Goal: Task Accomplishment & Management: Manage account settings

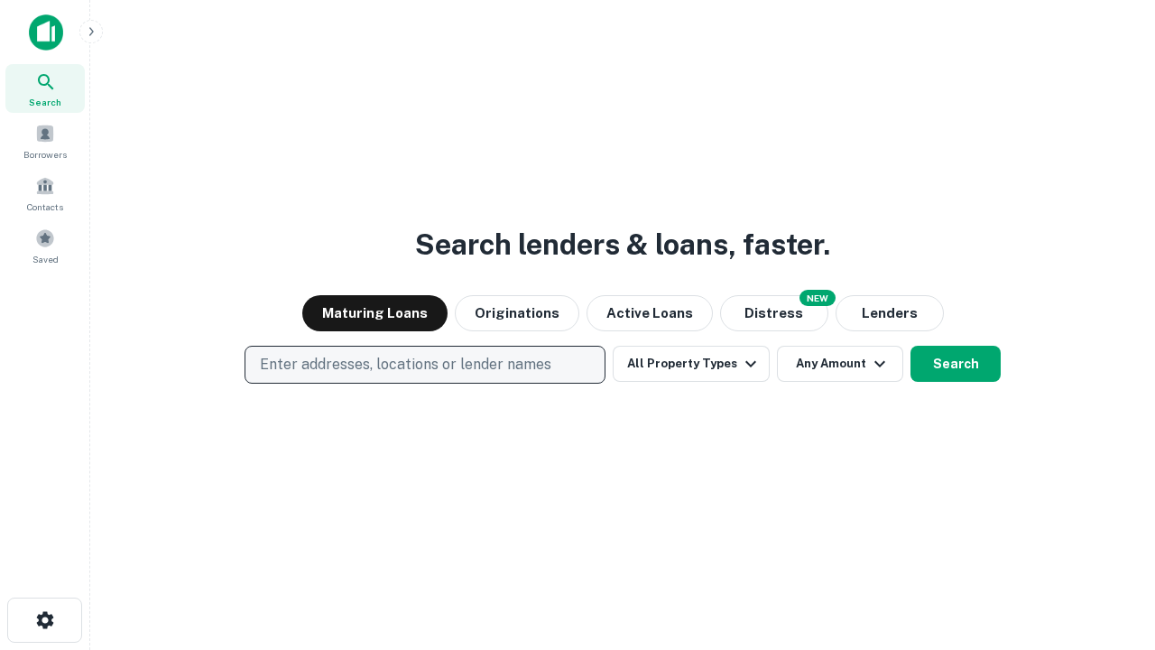
click at [424, 365] on p "Enter addresses, locations or lender names" at bounding box center [406, 365] width 292 height 22
type input "**********"
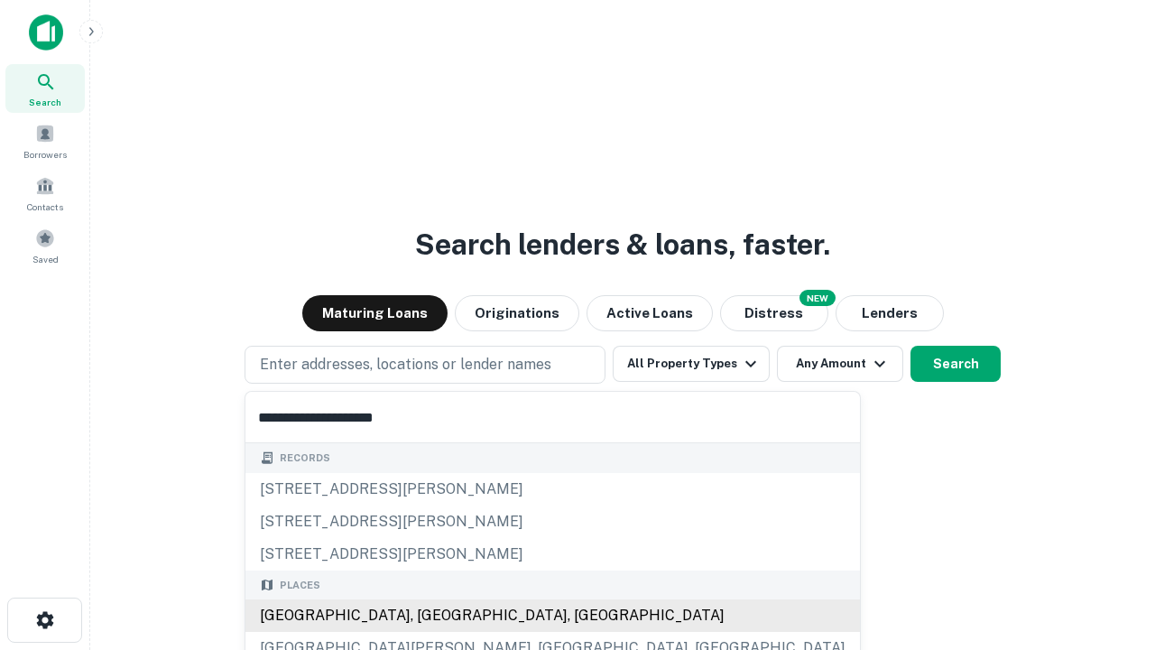
click at [431, 616] on div "[GEOGRAPHIC_DATA], [GEOGRAPHIC_DATA], [GEOGRAPHIC_DATA]" at bounding box center [553, 615] width 615 height 32
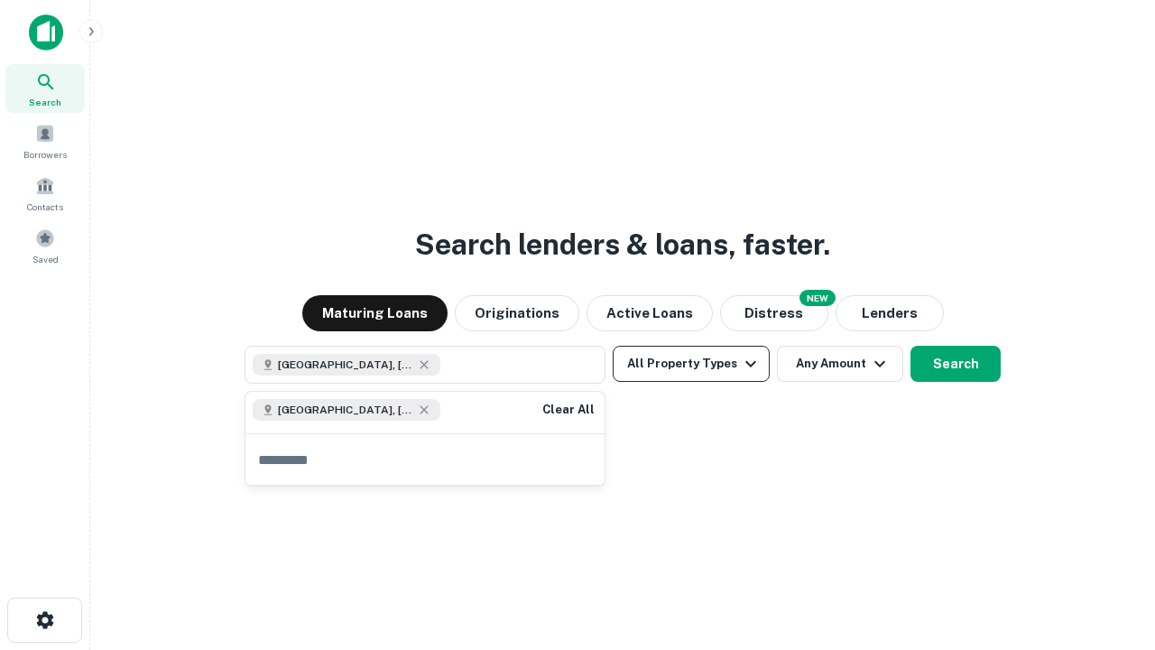
click at [691, 364] on button "All Property Types" at bounding box center [691, 364] width 157 height 36
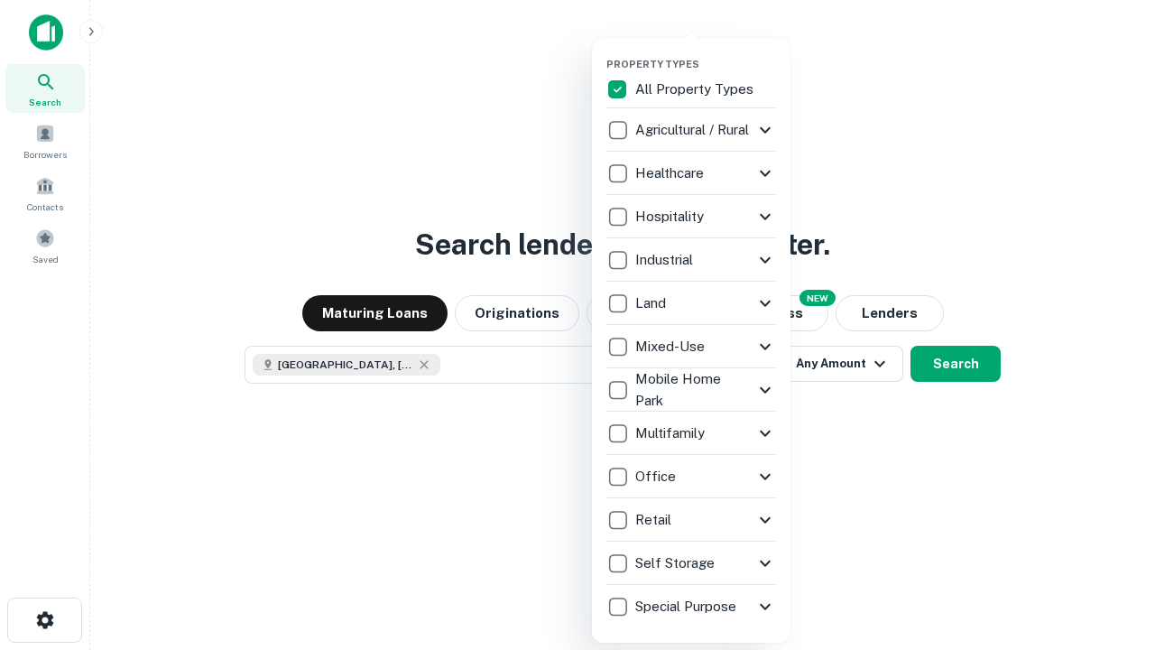
click at [706, 52] on button "button" at bounding box center [706, 52] width 199 height 1
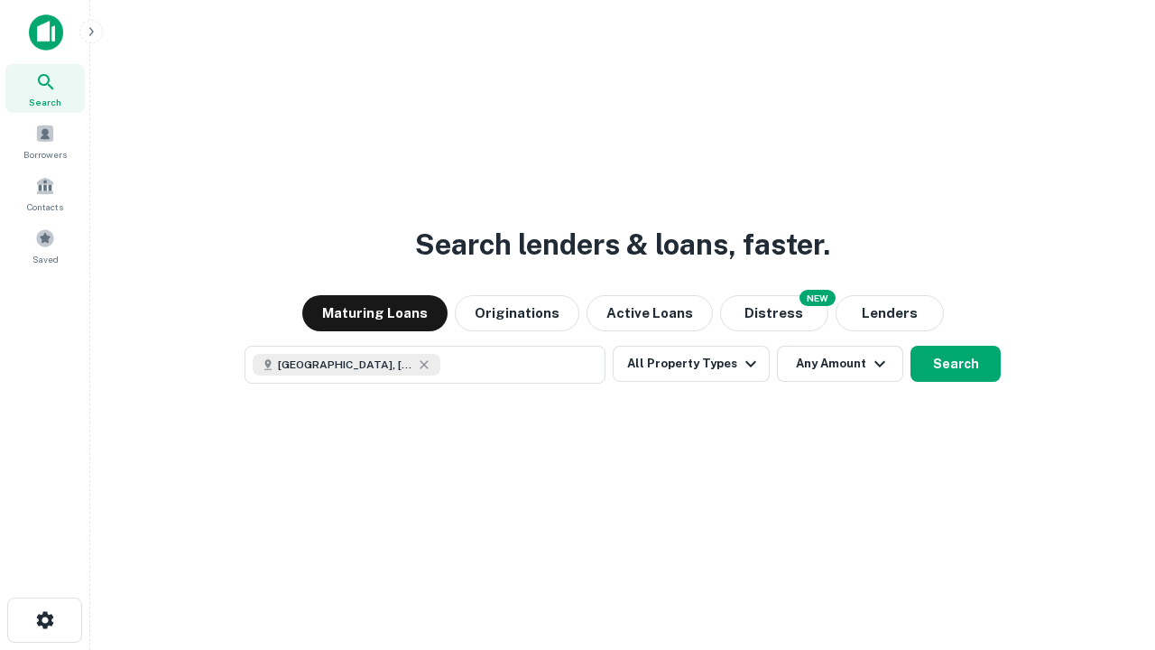
scroll to position [29, 0]
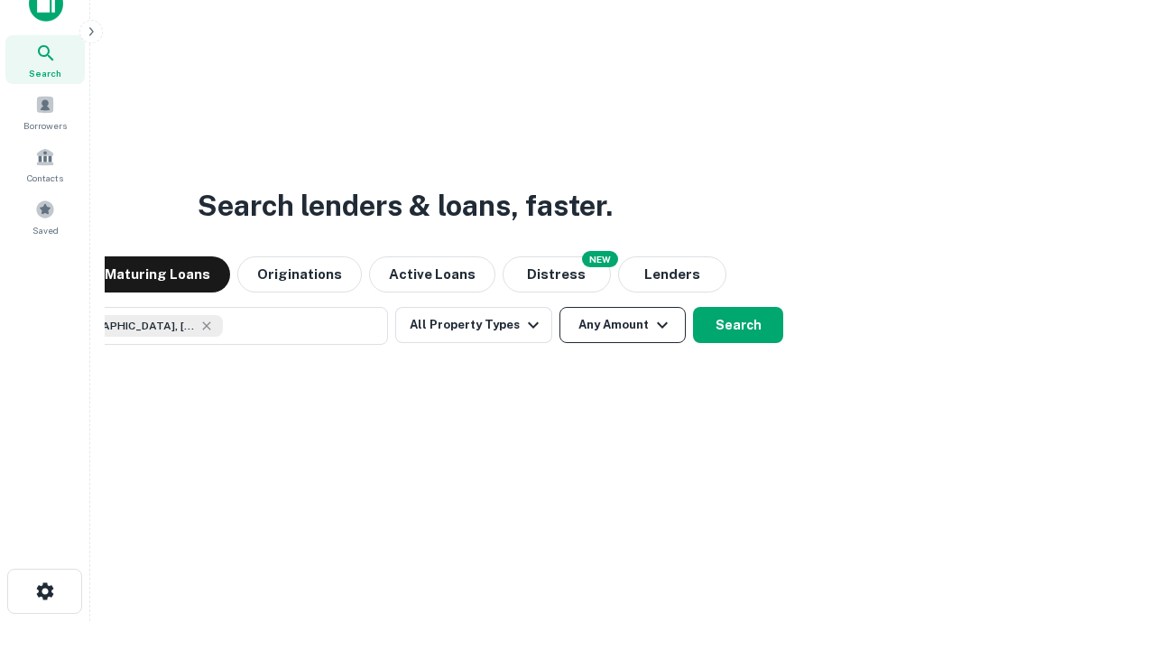
click at [560, 307] on button "Any Amount" at bounding box center [623, 325] width 126 height 36
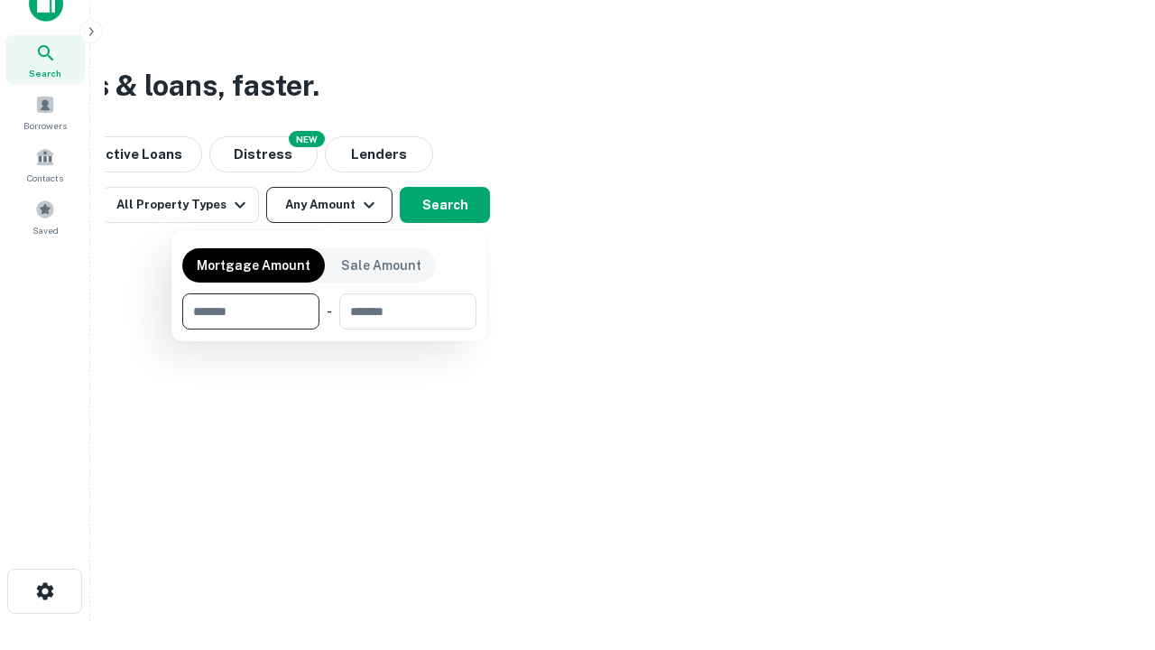
type input "*******"
click at [329, 329] on button "button" at bounding box center [329, 329] width 294 height 1
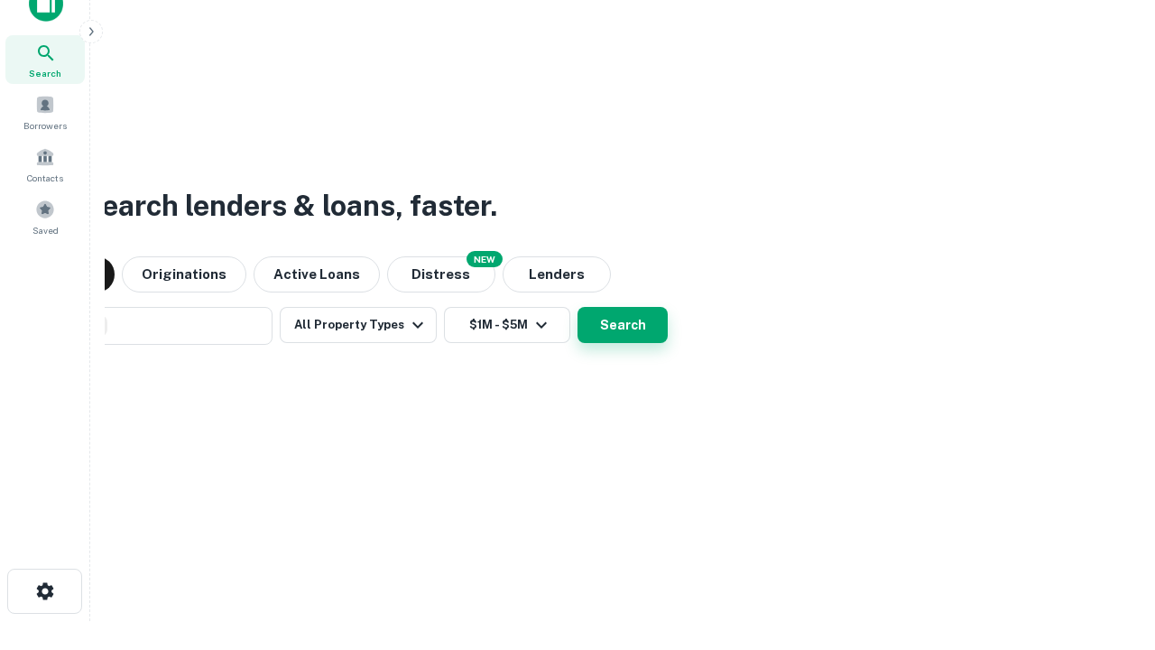
click at [578, 307] on button "Search" at bounding box center [623, 325] width 90 height 36
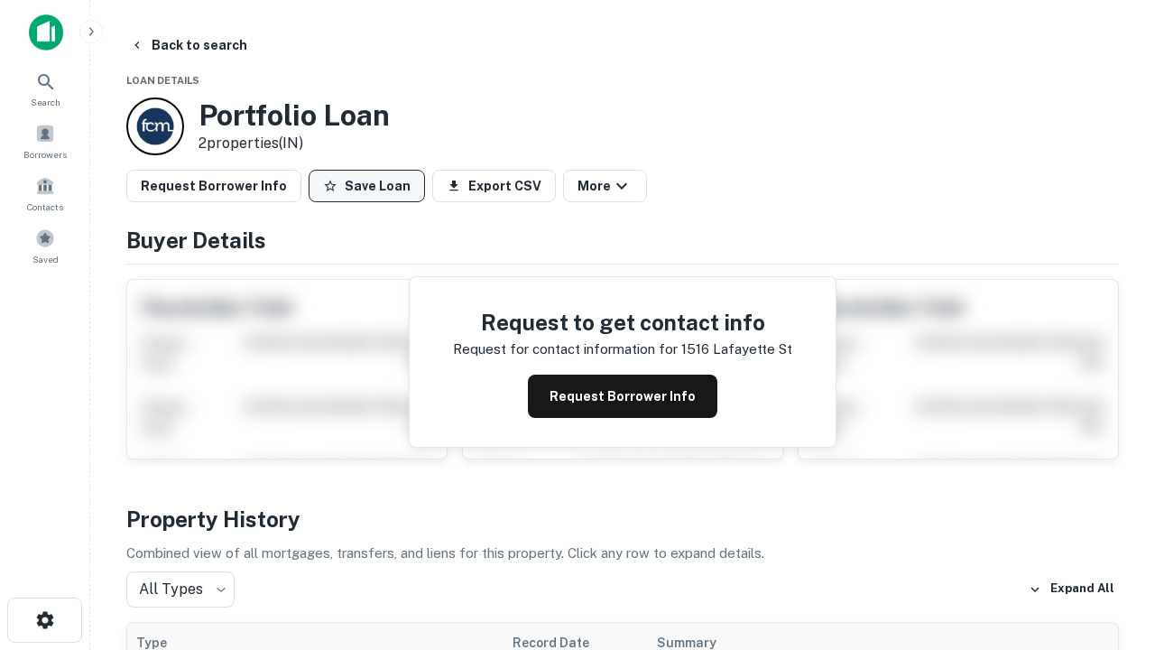
click at [366, 186] on button "Save Loan" at bounding box center [367, 186] width 116 height 32
click at [371, 186] on button "Loan Saved" at bounding box center [371, 186] width 125 height 32
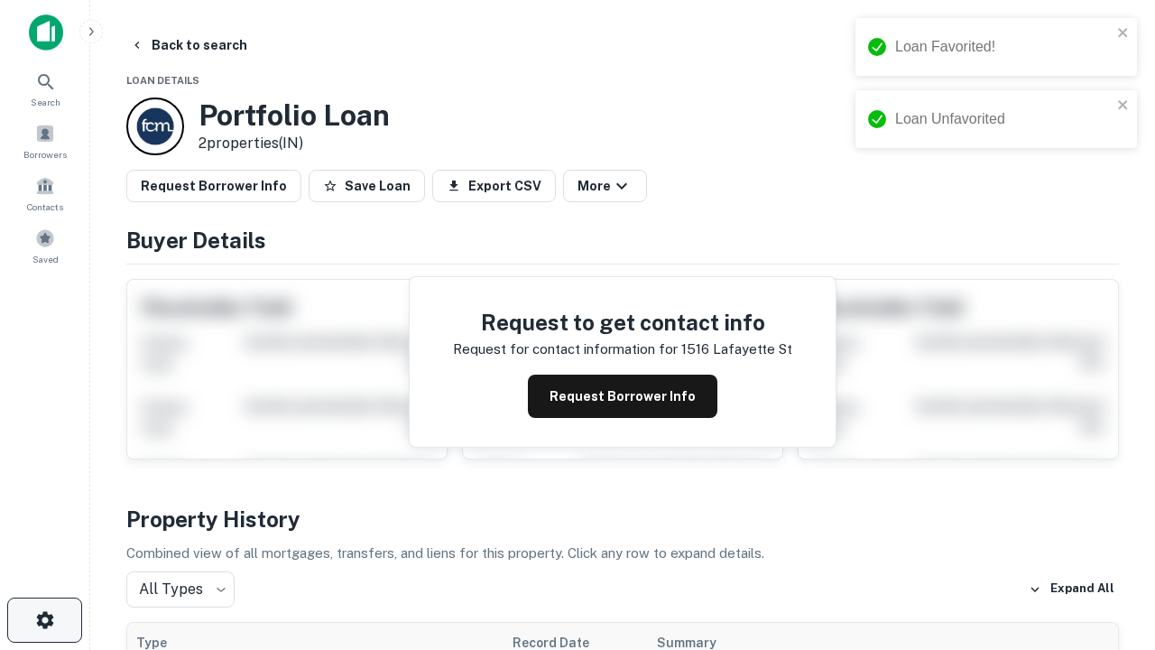
click at [44, 620] on icon "button" at bounding box center [45, 620] width 22 height 22
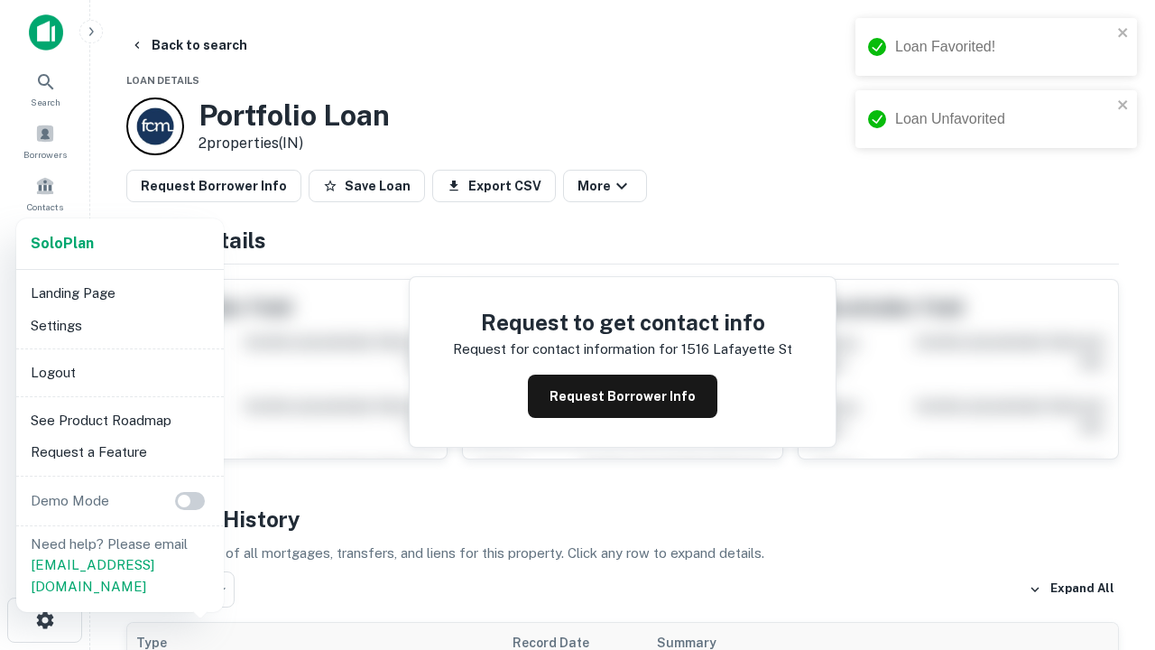
click at [119, 372] on li "Logout" at bounding box center [119, 373] width 193 height 32
